Goal: Task Accomplishment & Management: Complete application form

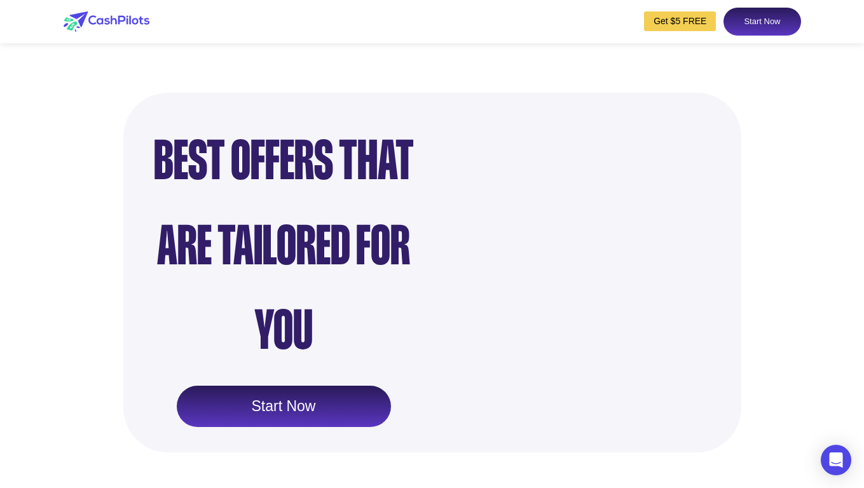
scroll to position [1060, 0]
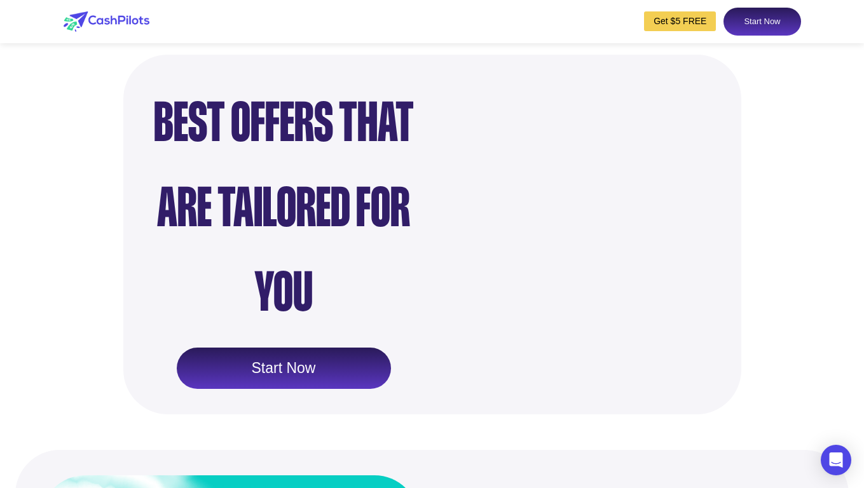
click at [233, 348] on link "Start Now" at bounding box center [284, 369] width 214 height 42
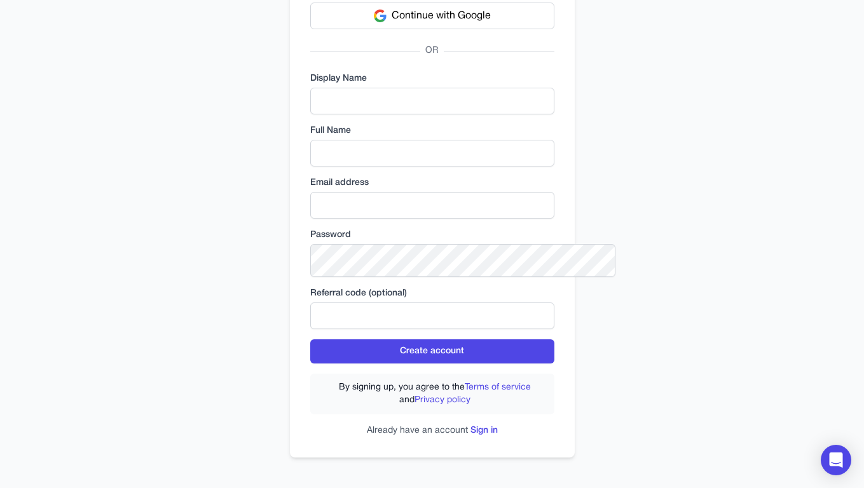
scroll to position [235, 0]
type input "**********"
click at [505, 435] on p "Already have an account Sign in" at bounding box center [432, 431] width 244 height 13
click at [498, 427] on link "Sign in" at bounding box center [484, 431] width 27 height 8
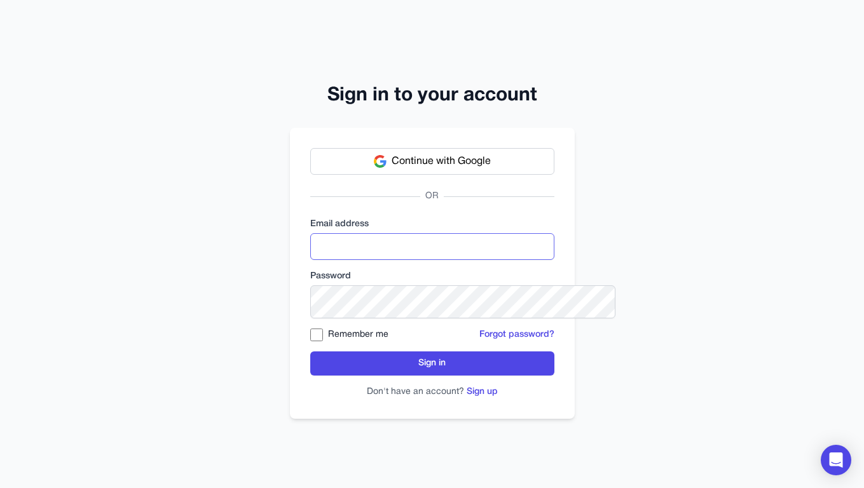
type input "**********"
click at [328, 341] on label "Remember me" at bounding box center [358, 335] width 60 height 13
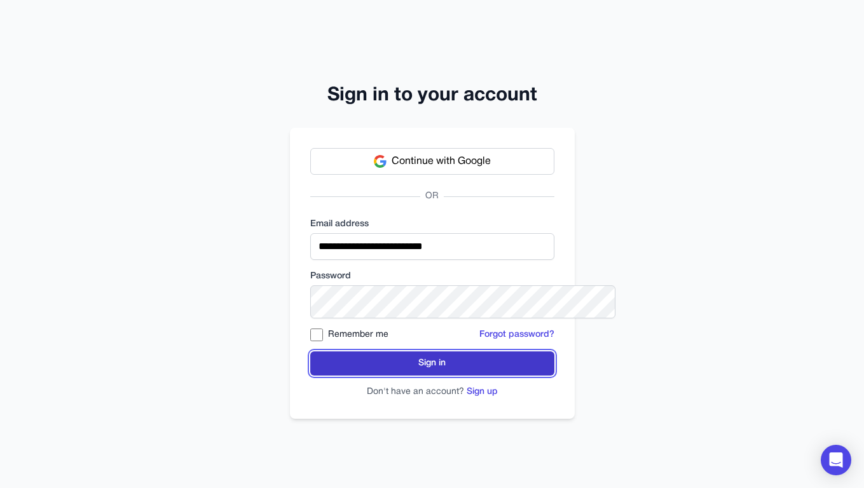
click at [339, 376] on button "Sign in" at bounding box center [432, 364] width 244 height 24
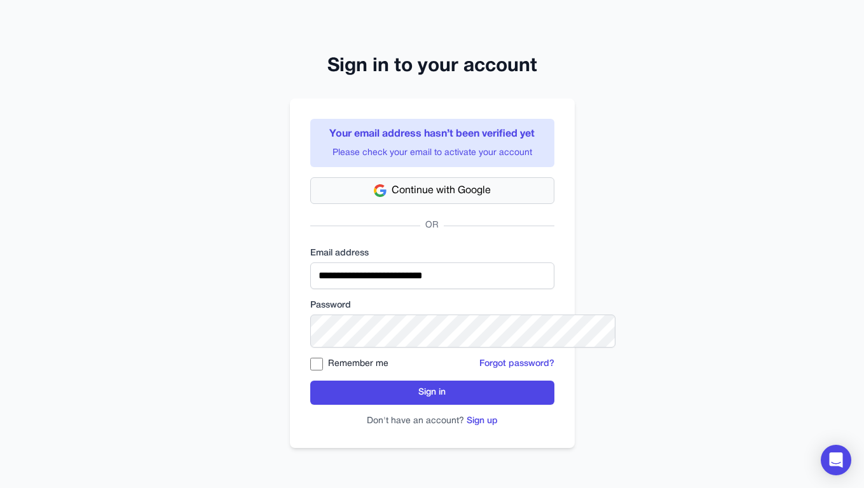
click at [453, 204] on button "Continue with Google" at bounding box center [432, 190] width 244 height 27
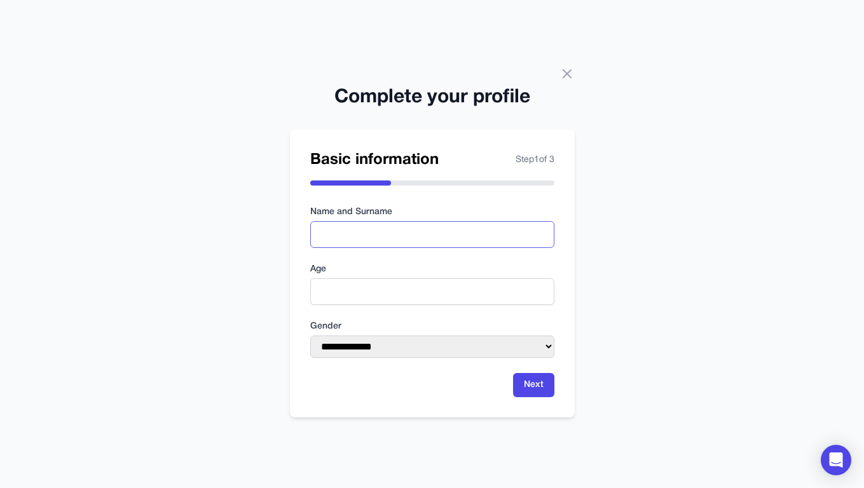
click at [489, 238] on input "text" at bounding box center [432, 234] width 244 height 27
type input "**********"
click at [379, 305] on input "number" at bounding box center [432, 292] width 244 height 27
type input "**"
click at [488, 358] on select "**********" at bounding box center [432, 347] width 244 height 22
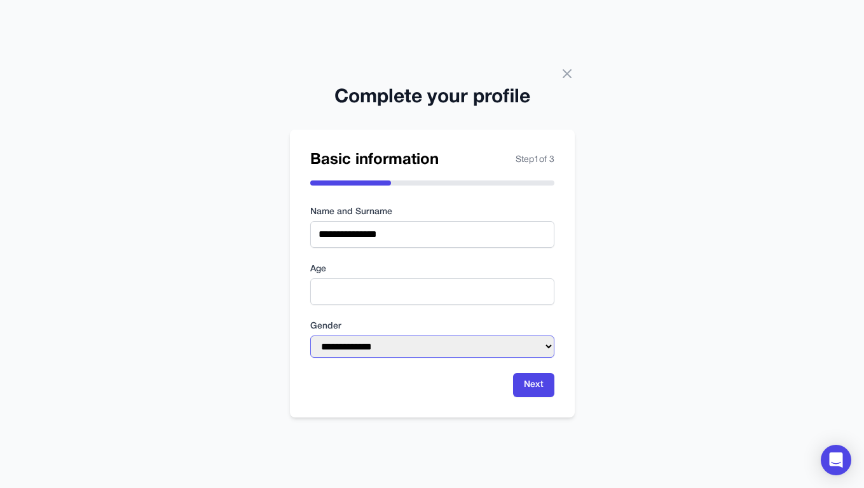
select select "******"
click at [310, 336] on select "**********" at bounding box center [432, 347] width 244 height 22
click at [555, 397] on button "Next" at bounding box center [533, 385] width 41 height 24
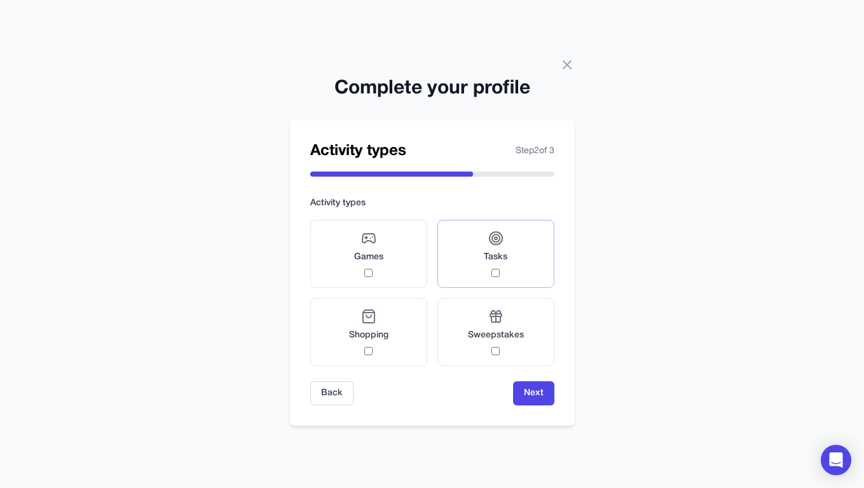
click at [502, 272] on div "Tasks" at bounding box center [496, 254] width 24 height 46
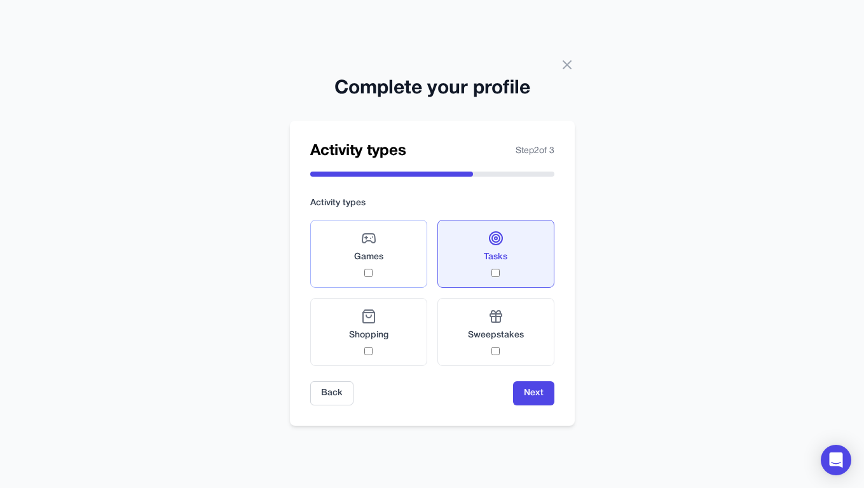
click at [394, 282] on label "Games" at bounding box center [368, 254] width 117 height 68
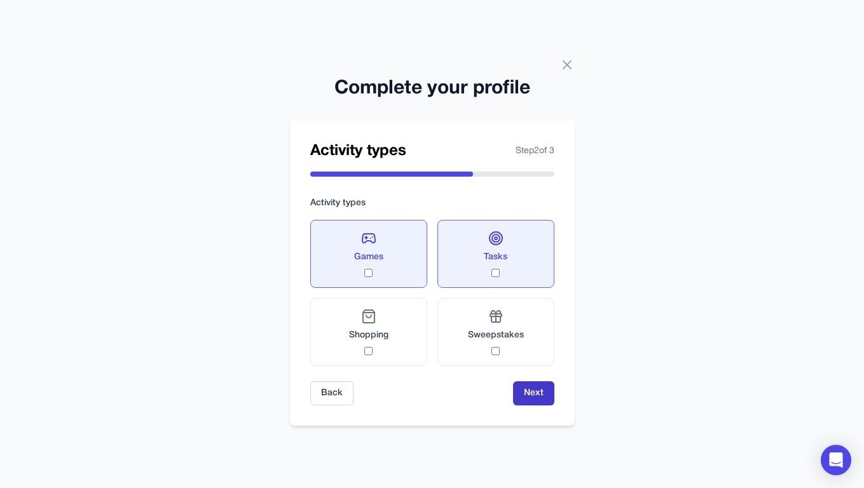
click at [553, 406] on button "Next" at bounding box center [533, 394] width 41 height 24
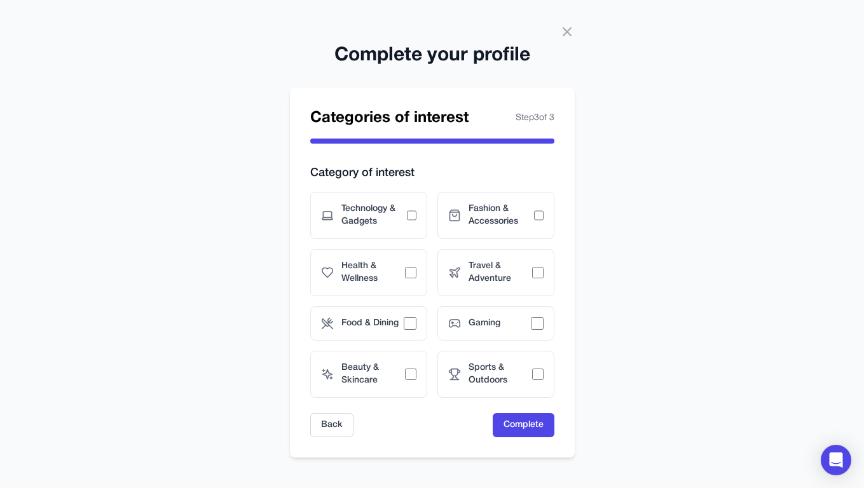
scroll to position [47, 0]
click at [391, 214] on span "Technology & Gadgets" at bounding box center [374, 215] width 66 height 25
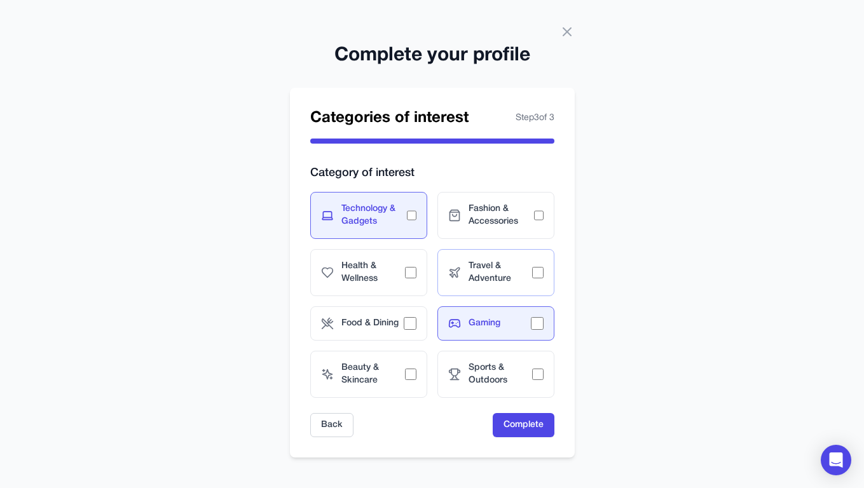
scroll to position [85, 0]
click at [536, 438] on button "Complete" at bounding box center [524, 425] width 62 height 24
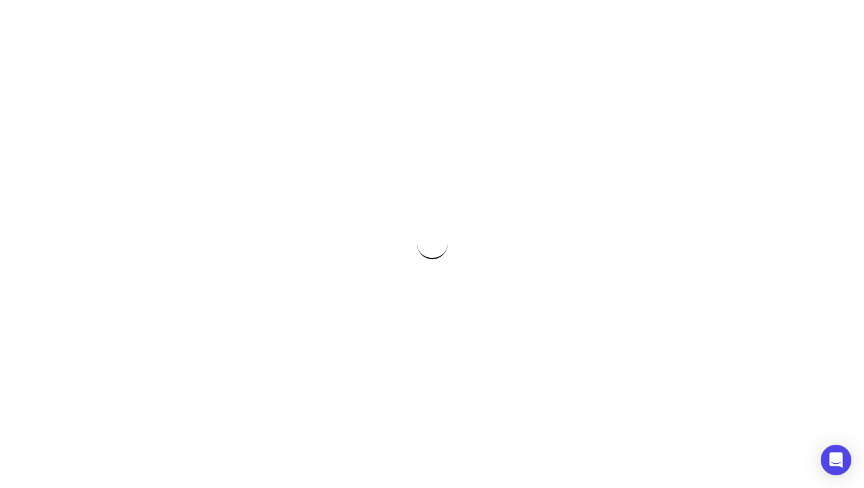
scroll to position [0, 0]
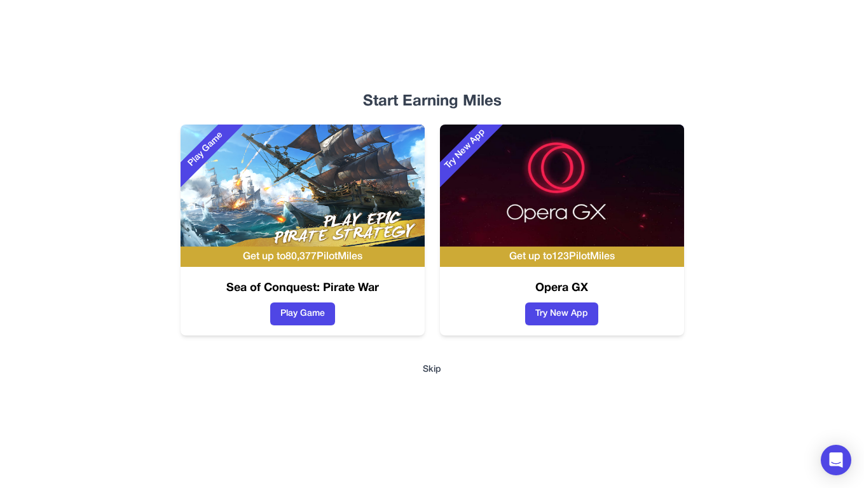
click at [436, 376] on button "Skip" at bounding box center [432, 370] width 18 height 13
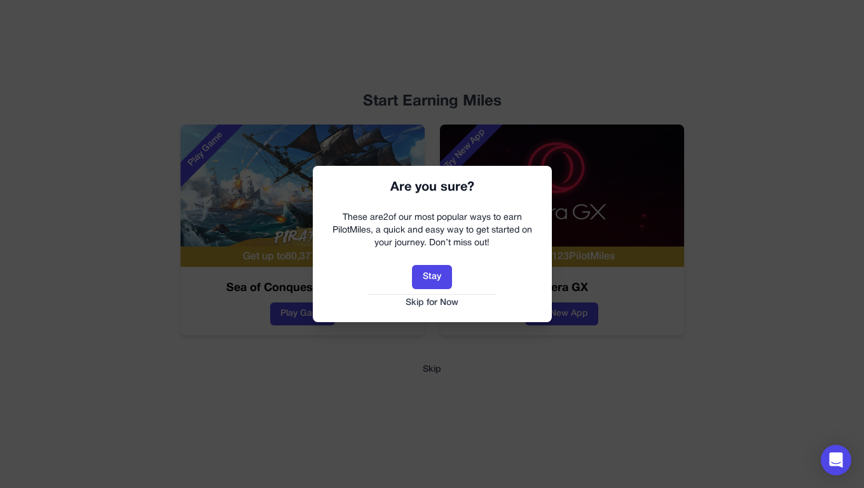
click at [431, 310] on button "Skip for Now" at bounding box center [433, 303] width 214 height 13
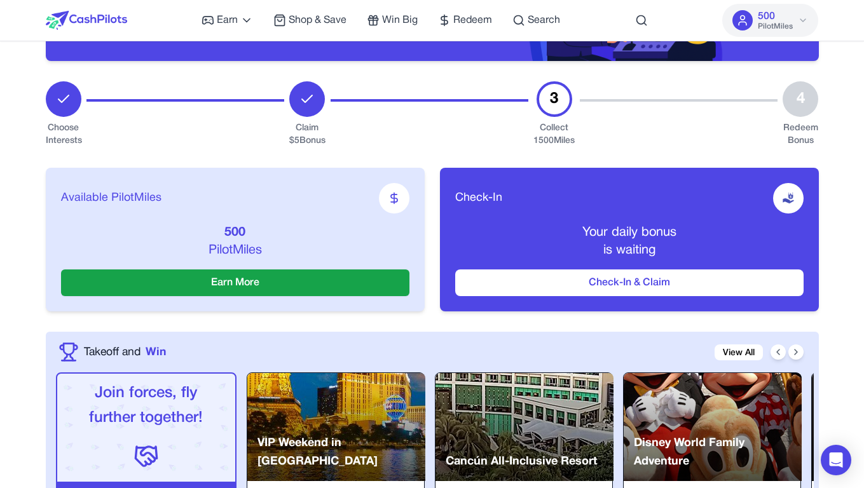
scroll to position [184, 0]
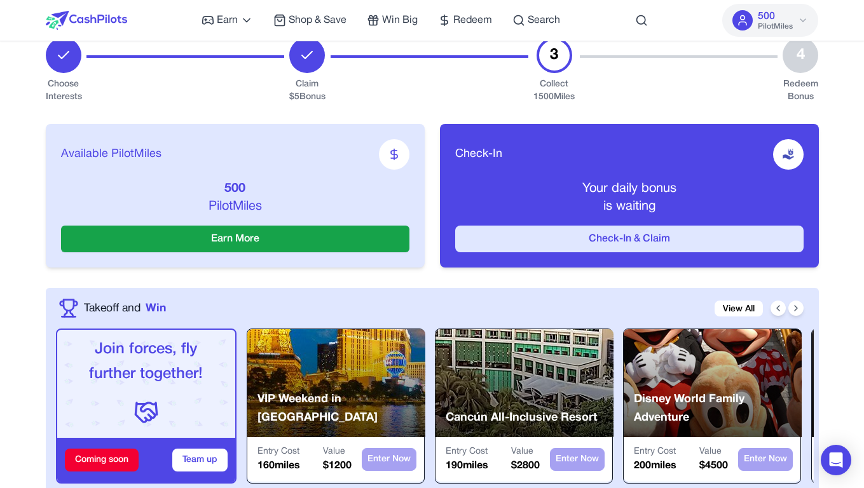
click at [713, 252] on button "Check-In & Claim" at bounding box center [629, 239] width 348 height 27
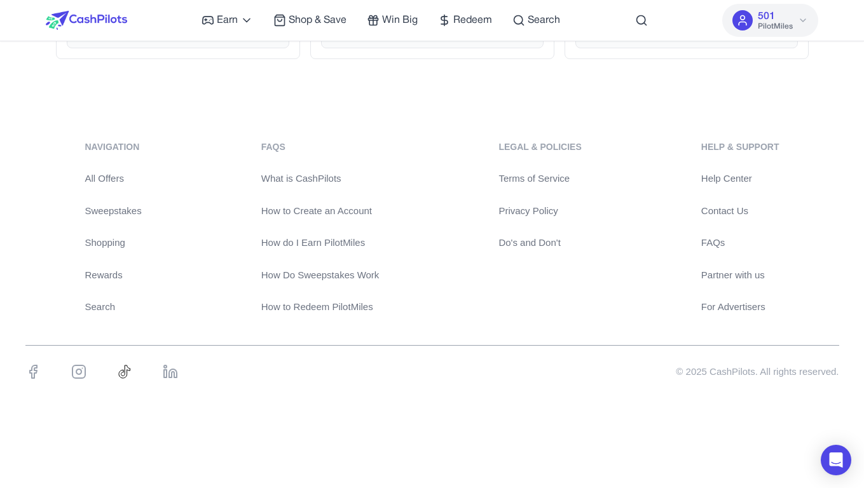
scroll to position [3379, 0]
click at [418, 27] on span "Win Big" at bounding box center [400, 20] width 36 height 15
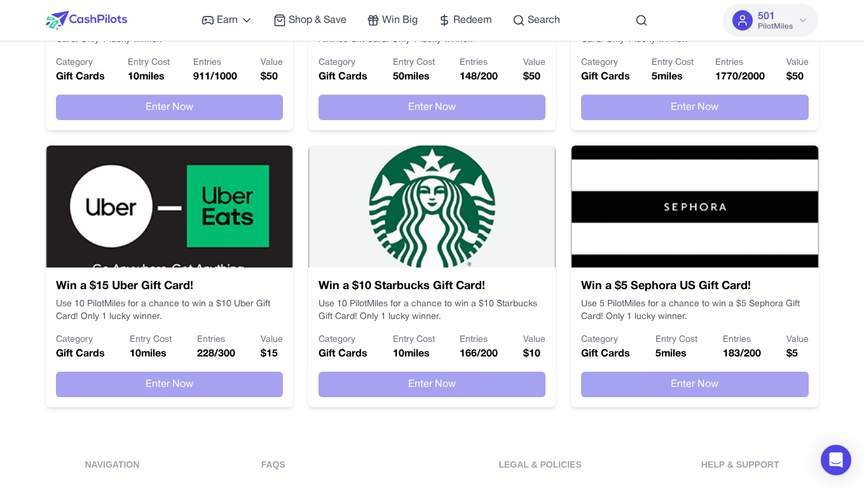
scroll to position [762, 0]
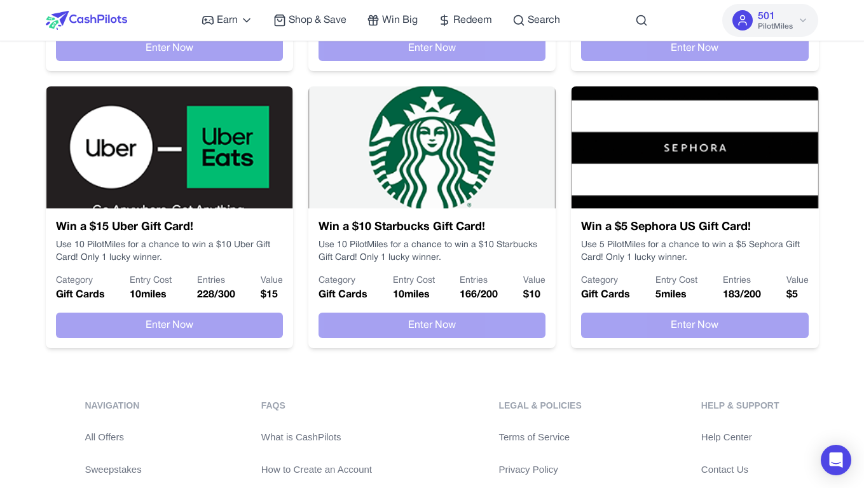
click at [818, 24] on button "501 PilotMiles" at bounding box center [770, 20] width 96 height 33
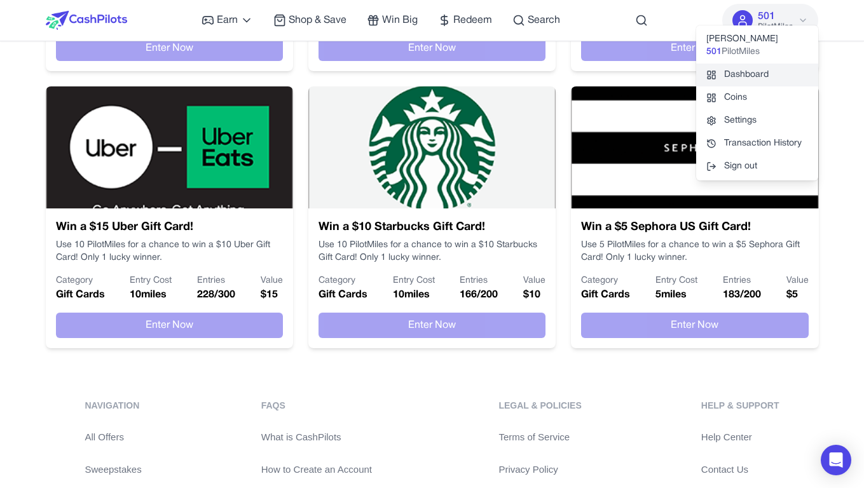
click at [785, 86] on link "Dashboard" at bounding box center [757, 75] width 122 height 23
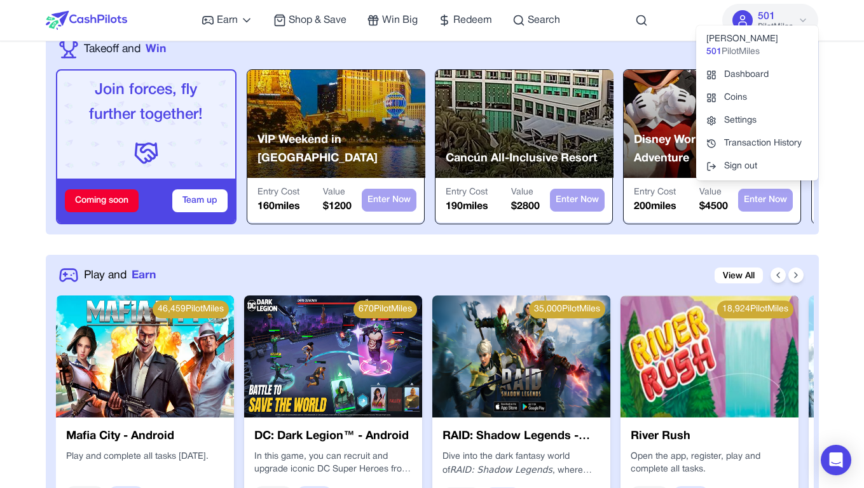
scroll to position [501, 0]
